Goal: Information Seeking & Learning: Learn about a topic

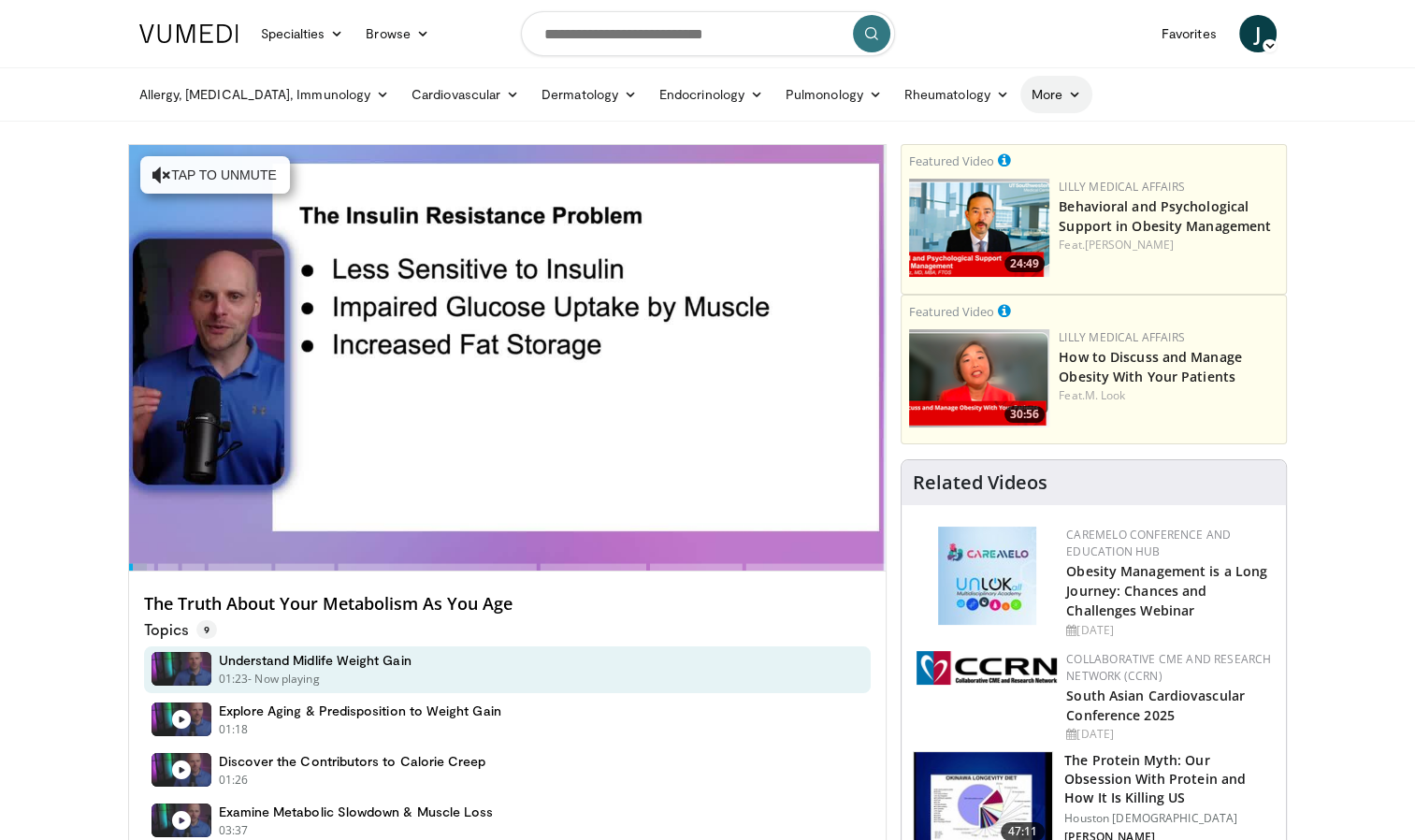
click at [1021, 106] on link "More" at bounding box center [1057, 94] width 72 height 37
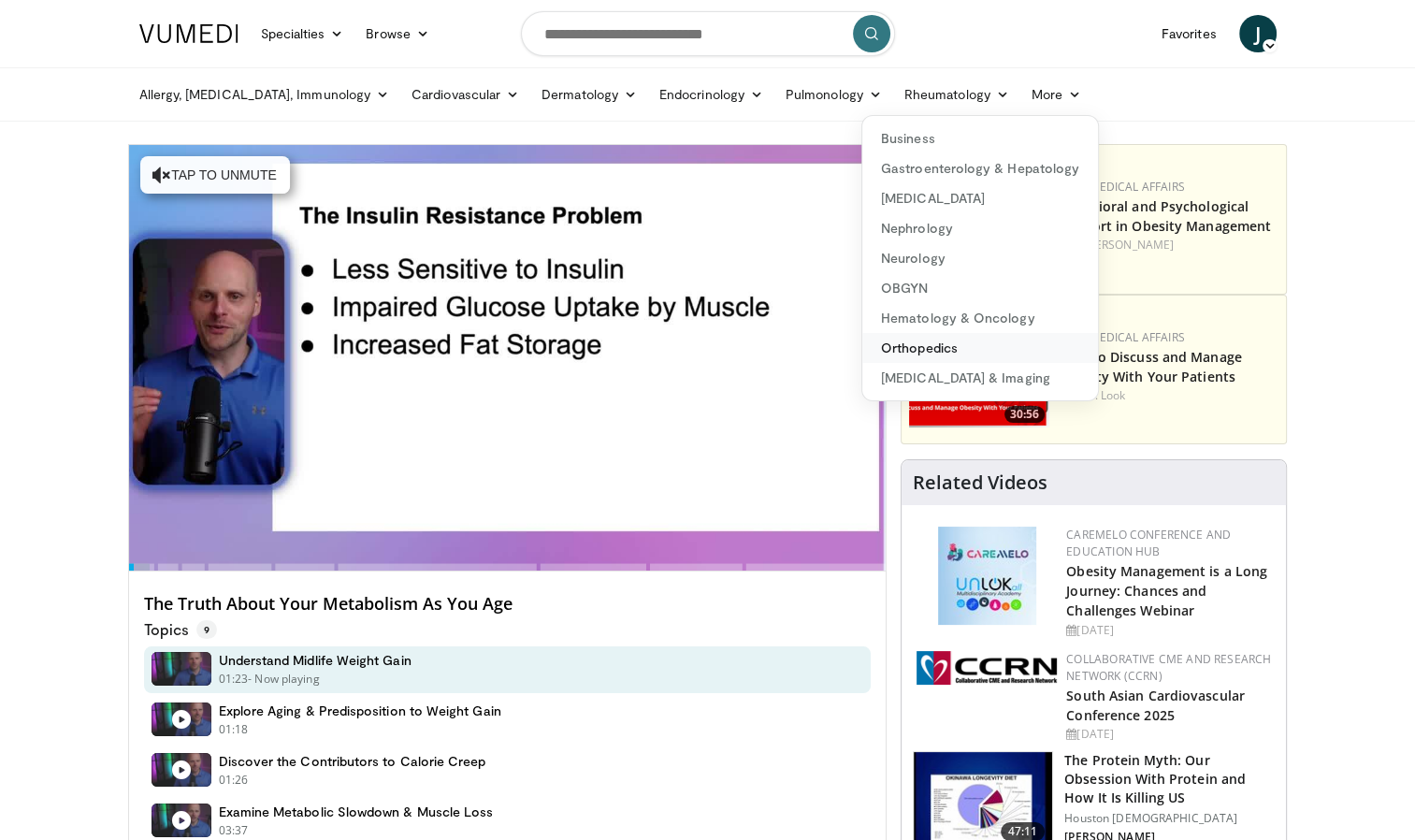
click at [863, 346] on link "Orthopedics" at bounding box center [980, 348] width 236 height 30
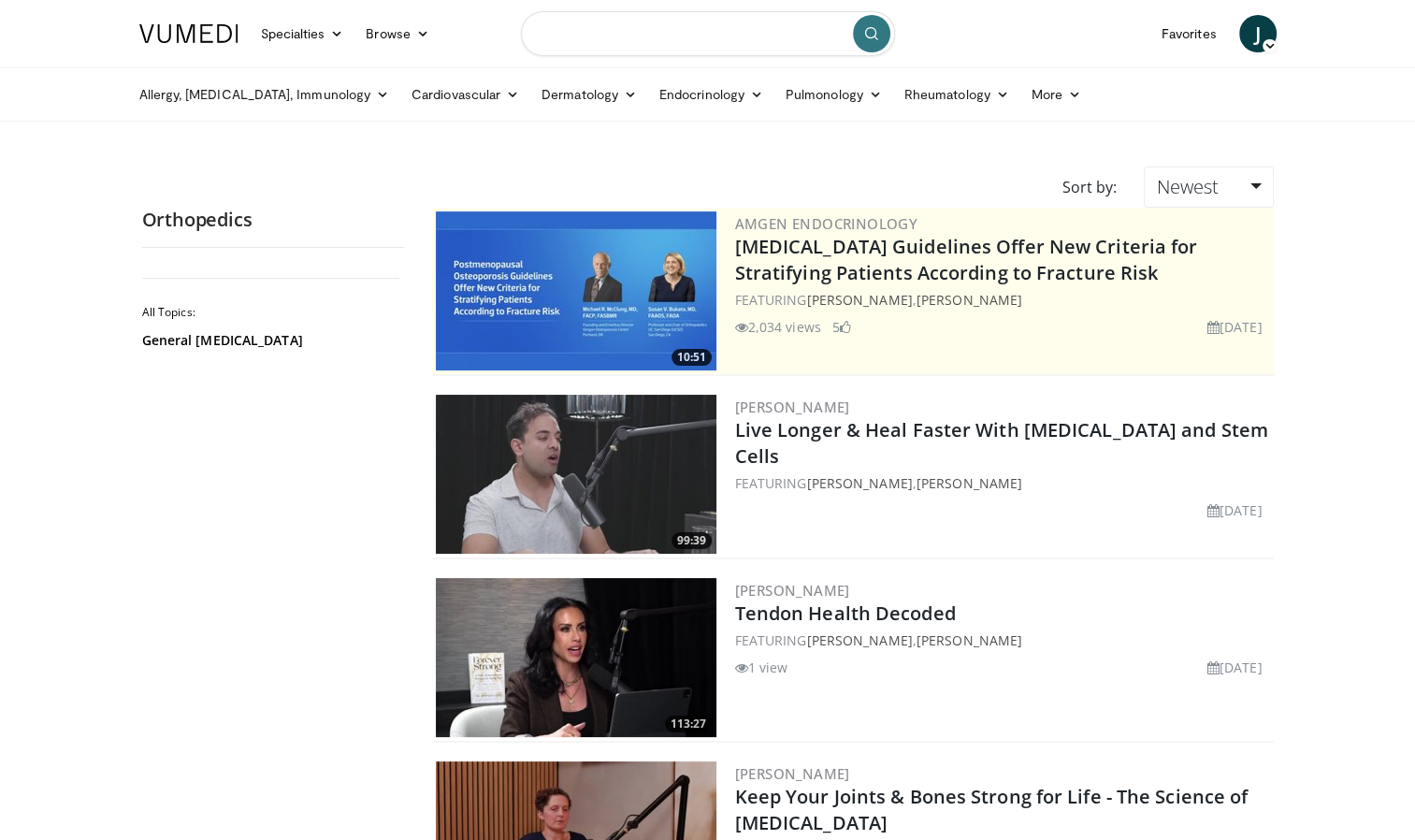
click at [572, 36] on input "Search topics, interventions" at bounding box center [708, 33] width 374 height 45
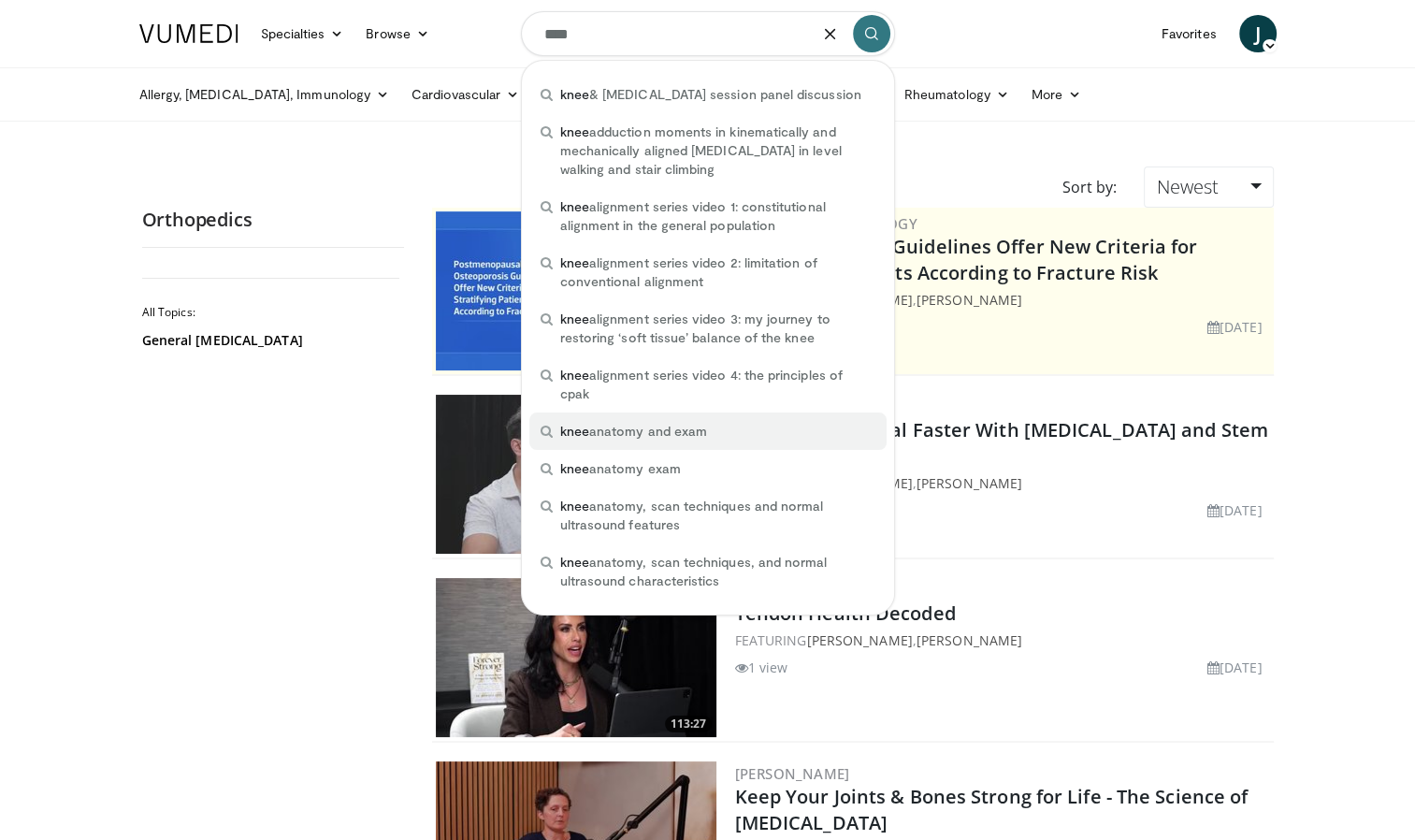
click at [632, 426] on span "knee anatomy and exam" at bounding box center [633, 431] width 147 height 19
type input "**********"
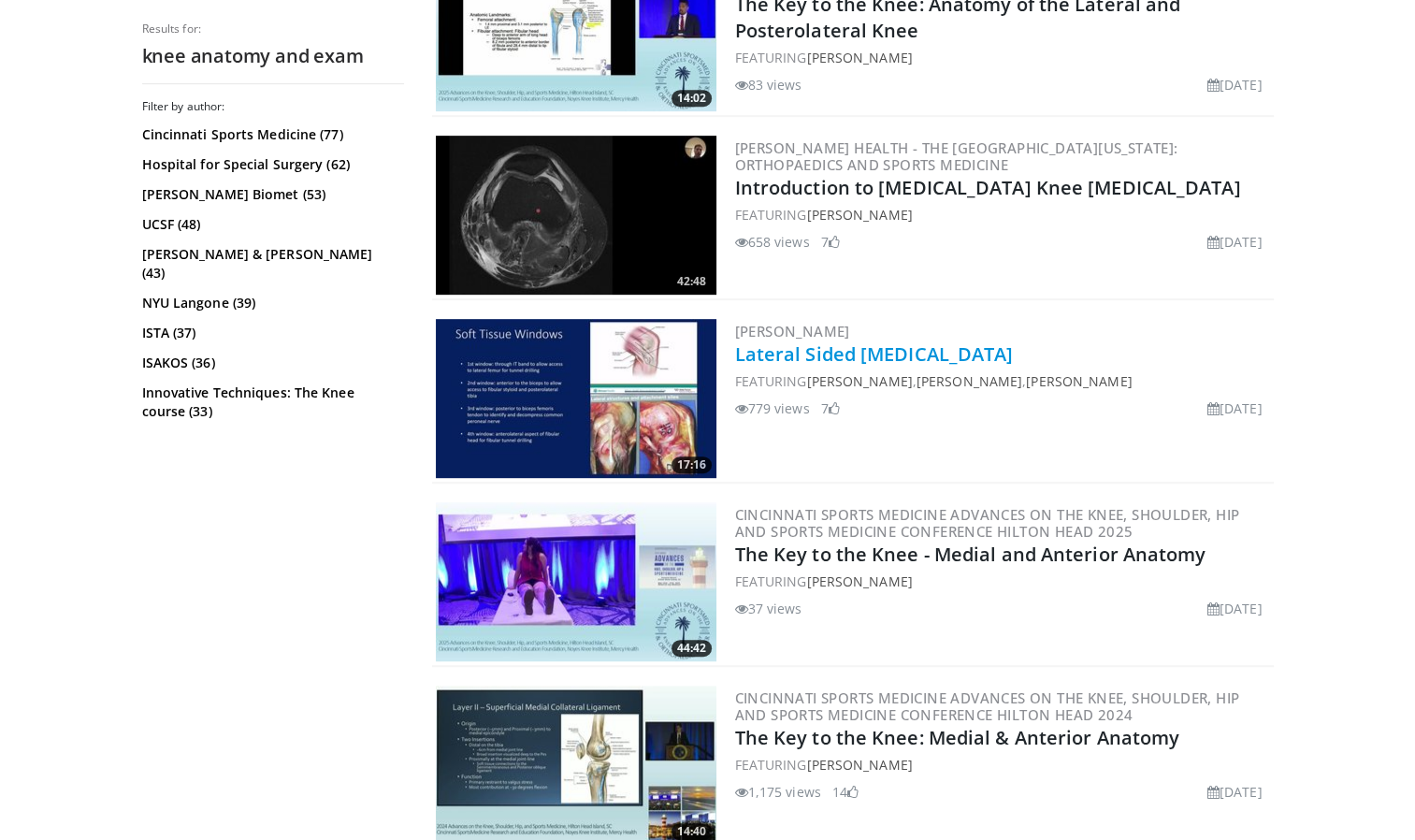
scroll to position [842, 0]
